Goal: Task Accomplishment & Management: Complete application form

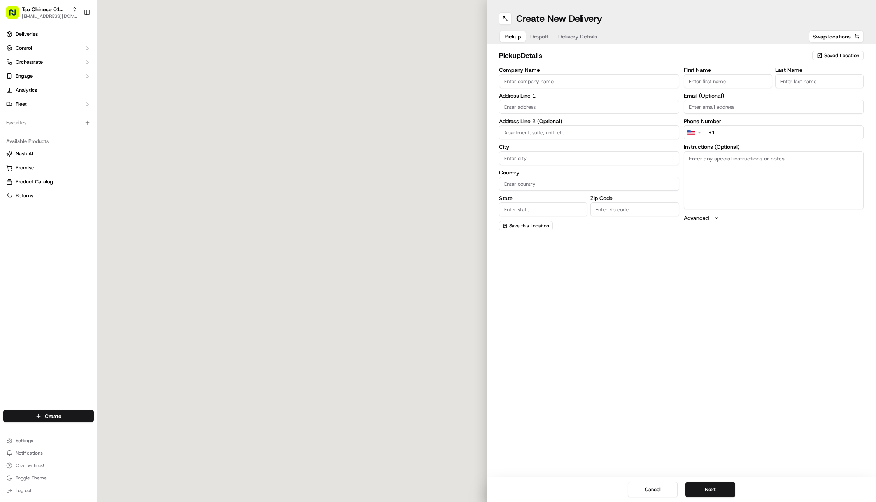
type input "(01) Tso Chinese Takeout & Delivery Cherrywood"
type input "[STREET_ADDRESS]"
type input "Ste E-5"
type input "Austin"
type input "US"
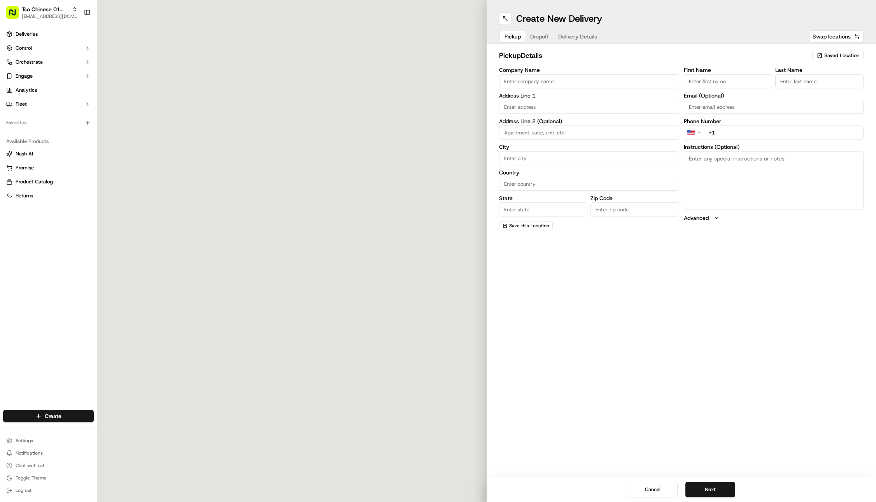
type input "[GEOGRAPHIC_DATA]"
type input "78722"
type input "Tso Chinese"
type input "Cherrywood Manager"
type input "[EMAIL_ADDRESS][DOMAIN_NAME]"
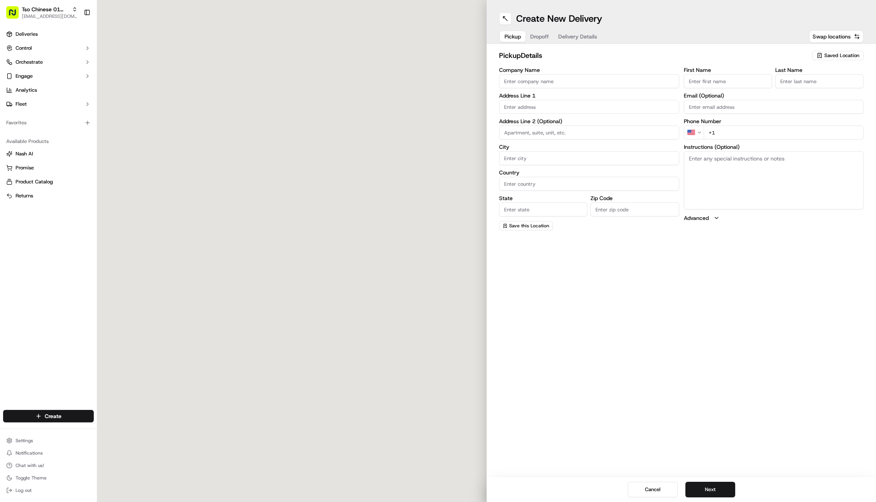
type input "[PHONE_NUMBER]"
type textarea "Submit a picture displaying address & food as Proof of Delivery. Envía una foto…"
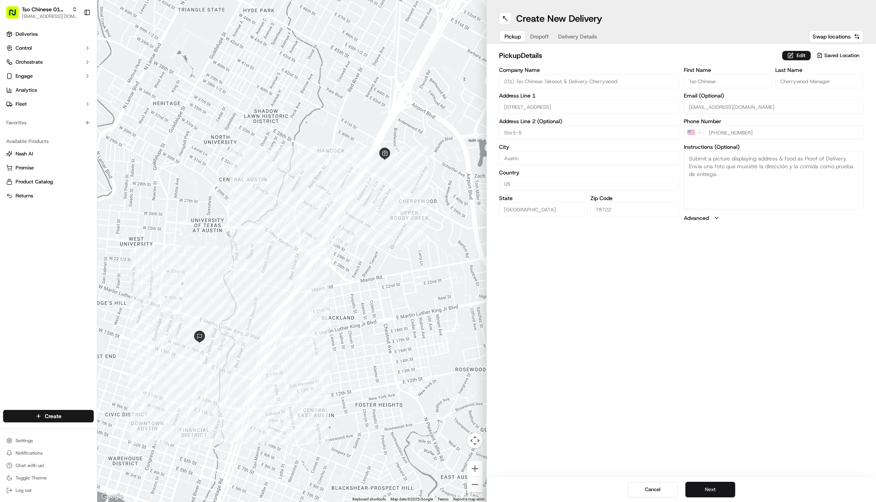
click at [718, 486] on button "Next" at bounding box center [710, 490] width 50 height 16
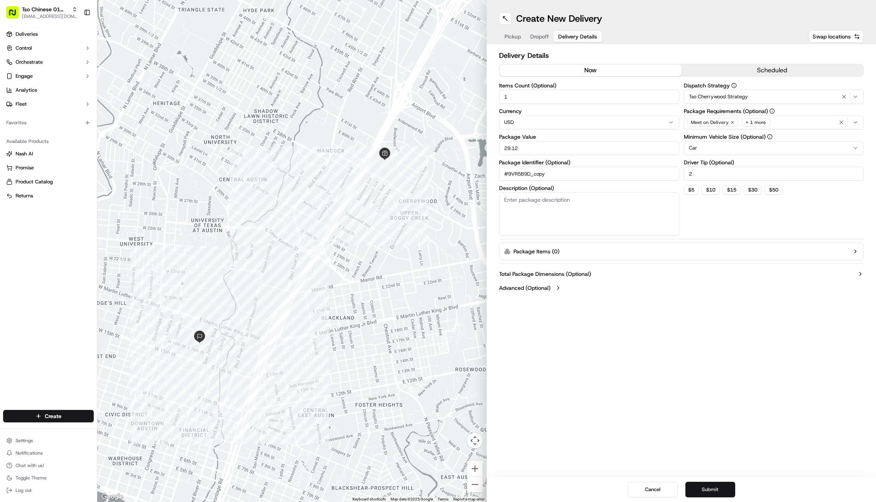
click at [718, 486] on button "Submit" at bounding box center [710, 490] width 50 height 16
click at [718, 486] on div "Cancel Submit" at bounding box center [681, 490] width 389 height 25
